Goal: Transaction & Acquisition: Download file/media

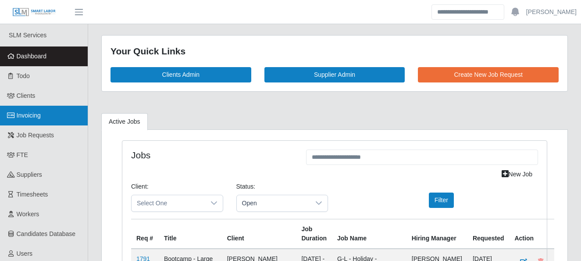
click at [54, 121] on link "Invoicing" at bounding box center [44, 116] width 88 height 20
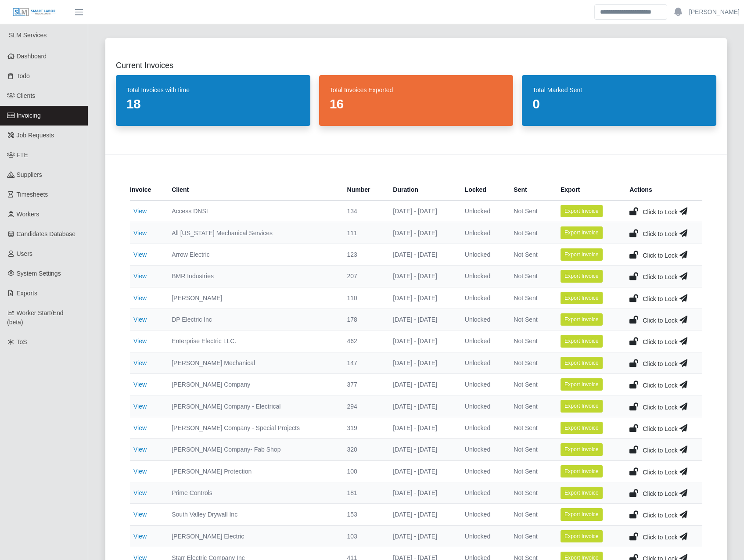
click at [581, 261] on td "Click to Lock" at bounding box center [662, 318] width 80 height 21
click at [581, 261] on icon at bounding box center [633, 319] width 9 height 12
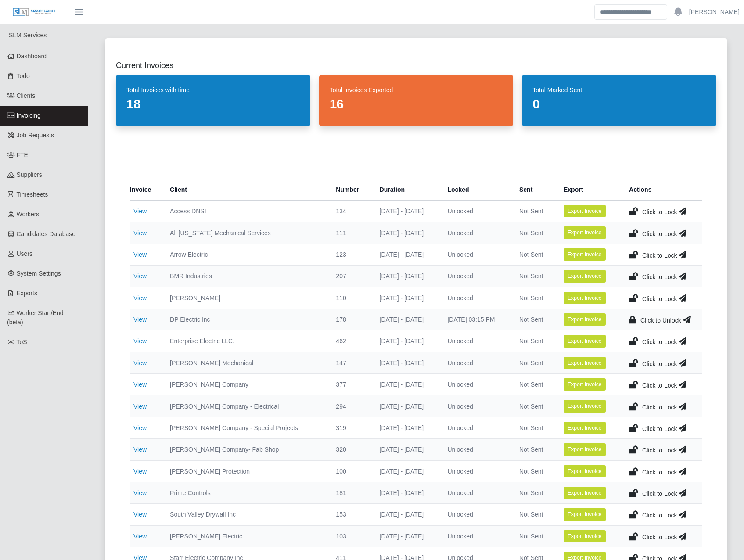
click at [581, 261] on td "Click to Unlock" at bounding box center [662, 318] width 80 height 21
click at [581, 261] on icon at bounding box center [687, 319] width 8 height 12
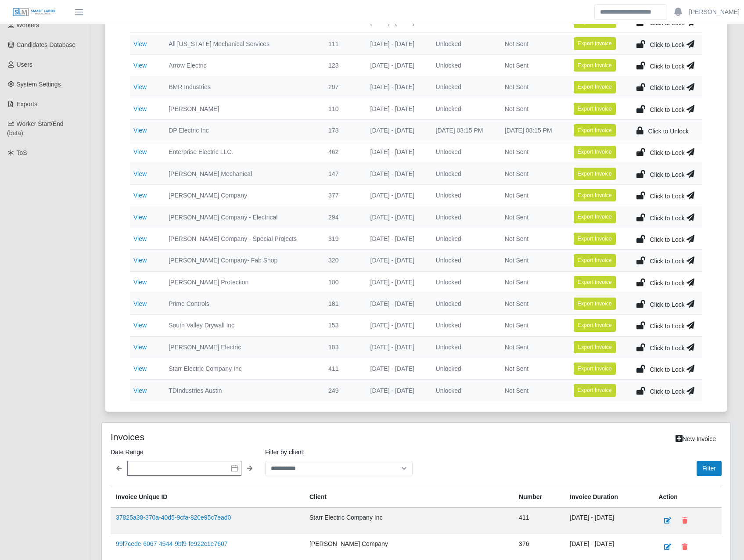
scroll to position [205, 0]
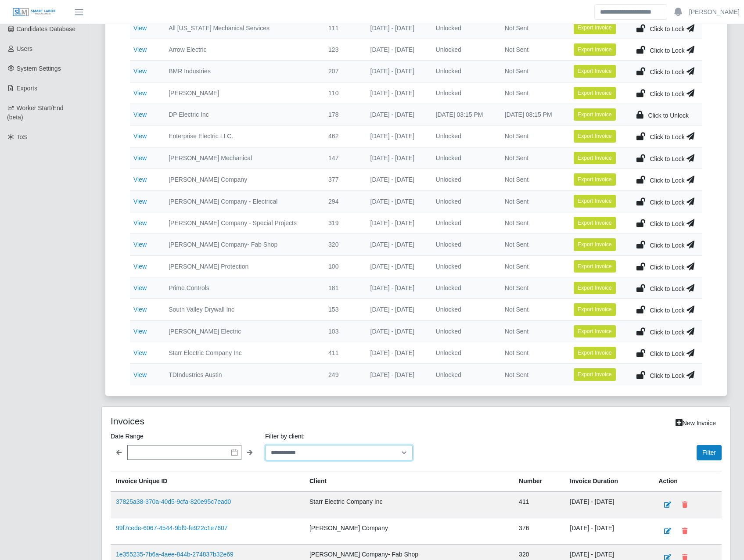
click at [322, 261] on select "**********" at bounding box center [338, 452] width 147 height 15
select select "**********"
click at [265, 261] on select "**********" at bounding box center [338, 452] width 147 height 15
click at [581, 261] on button "Filter" at bounding box center [708, 452] width 25 height 15
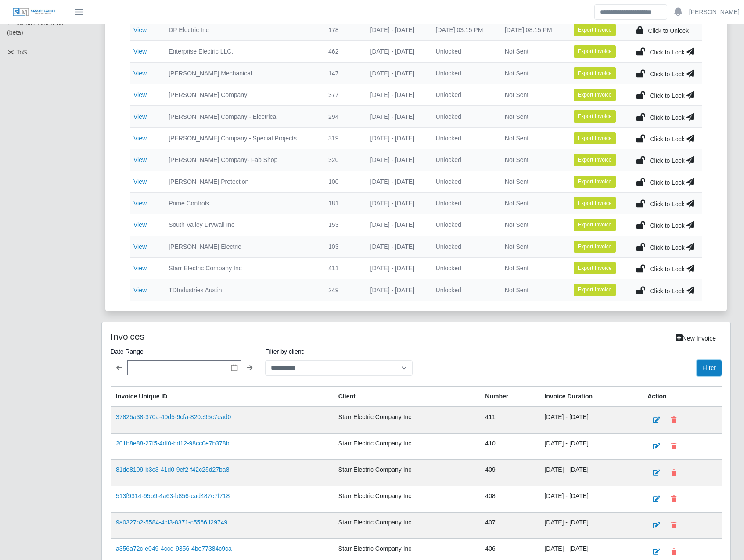
scroll to position [307, 0]
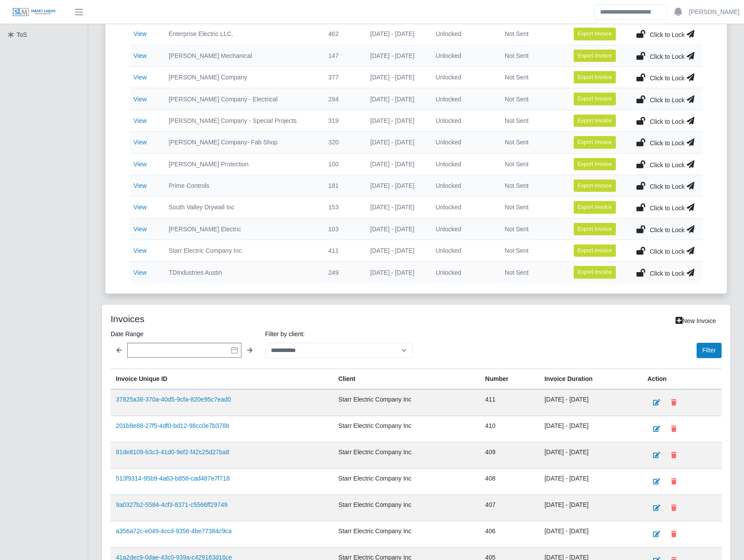
click at [581, 250] on icon at bounding box center [640, 250] width 9 height 12
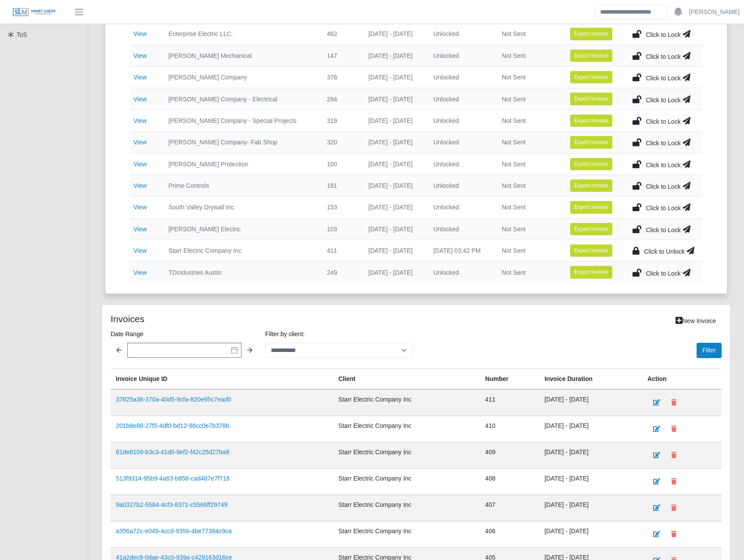
click at [581, 249] on icon at bounding box center [690, 250] width 8 height 12
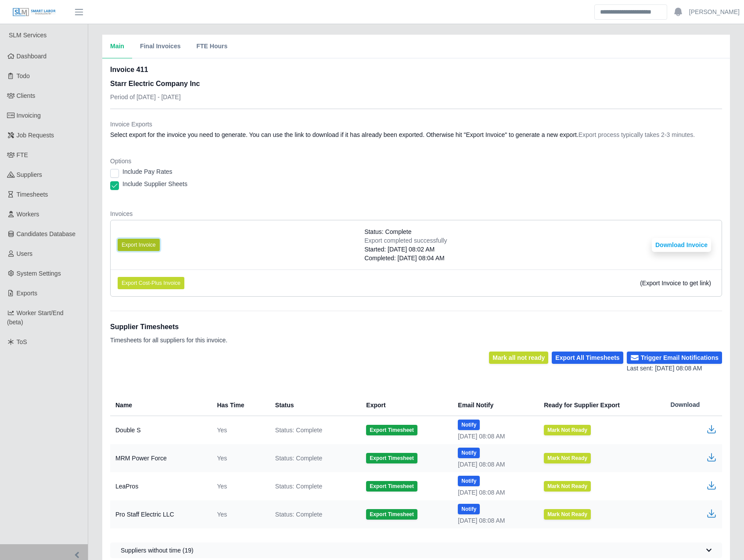
click at [136, 247] on button "Export Invoice" at bounding box center [139, 245] width 42 height 12
click at [337, 92] on div "Invoice 411 Starr Electric Company Inc Period of [DATE] - [DATE]" at bounding box center [416, 86] width 612 height 44
click at [684, 252] on li "Export Invoice Status: Complete Export completed successfully Started: [DATE] 0…" at bounding box center [416, 244] width 611 height 49
click at [702, 242] on button "Download Invoice" at bounding box center [681, 245] width 59 height 14
click at [134, 242] on button "Export Invoice" at bounding box center [139, 245] width 42 height 12
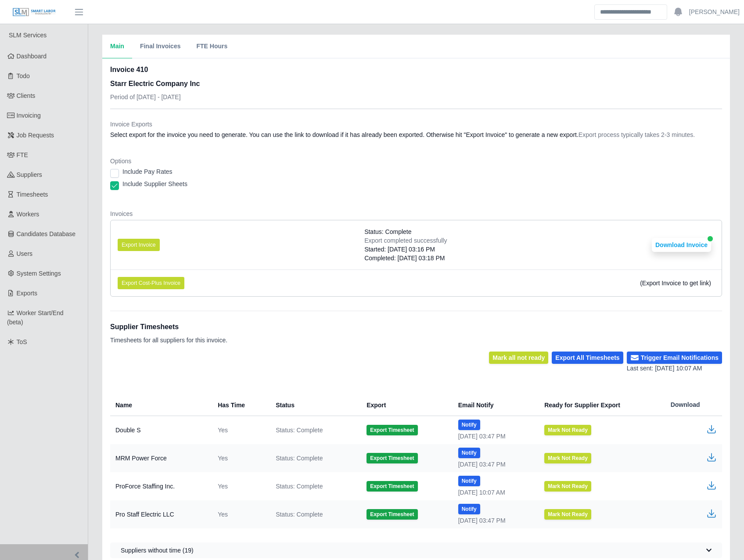
click at [315, 228] on li "Export Invoice Status: Complete Export completed successfully Started: 10/14/20…" at bounding box center [416, 244] width 611 height 49
click at [659, 245] on button "Download Invoice" at bounding box center [681, 245] width 59 height 14
